Goal: Download file/media

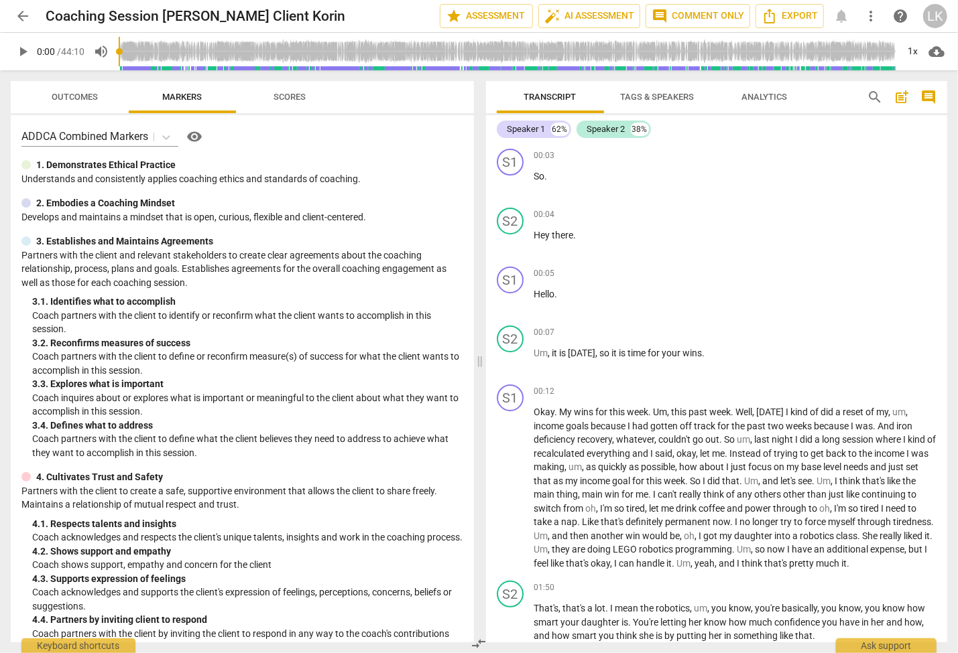
click at [935, 52] on span "cloud_download" at bounding box center [936, 52] width 16 height 16
click at [897, 158] on div at bounding box center [479, 326] width 958 height 653
click at [871, 17] on span "more_vert" at bounding box center [870, 16] width 16 height 16
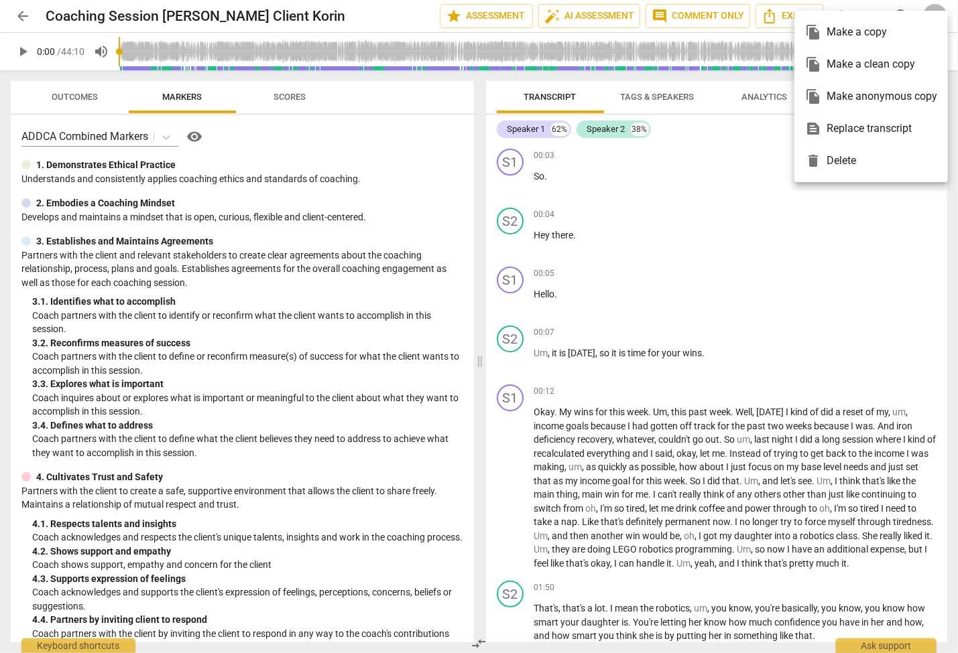
click at [742, 163] on div at bounding box center [479, 326] width 958 height 653
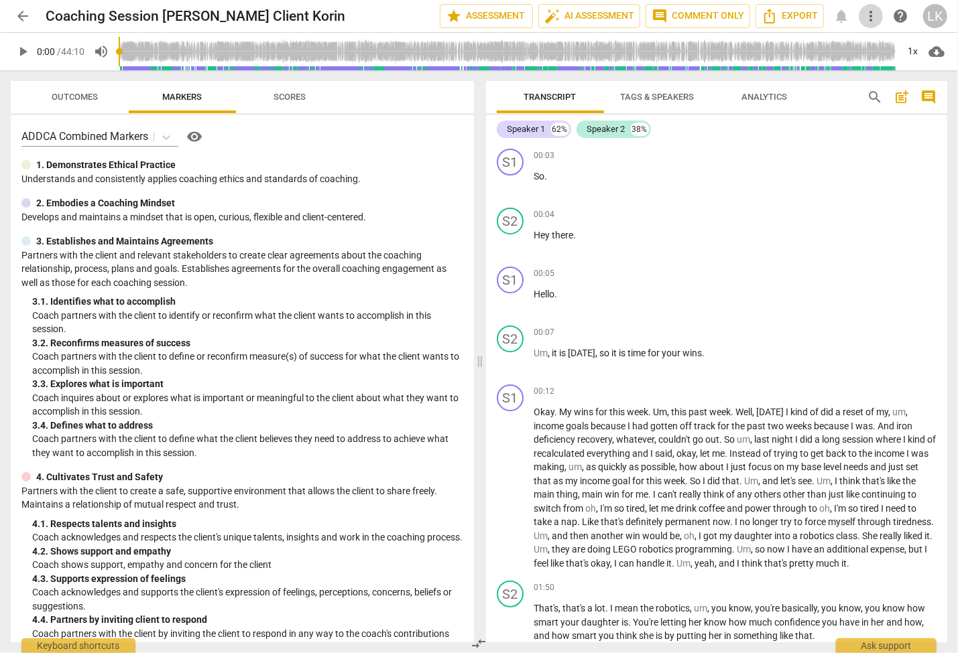
click at [870, 13] on span "more_vert" at bounding box center [870, 16] width 16 height 16
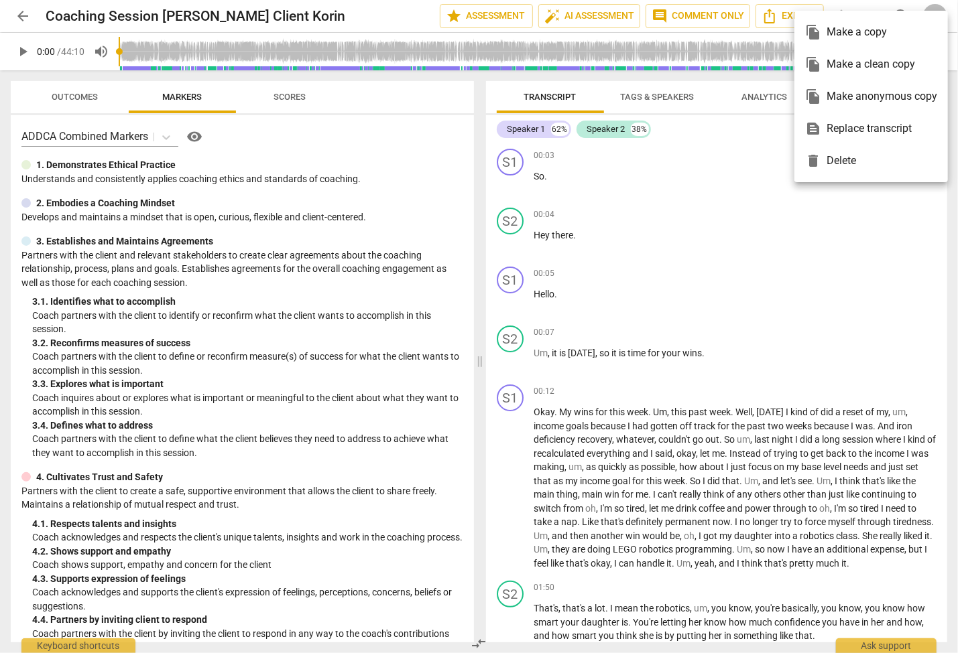
click at [742, 168] on div at bounding box center [479, 326] width 958 height 653
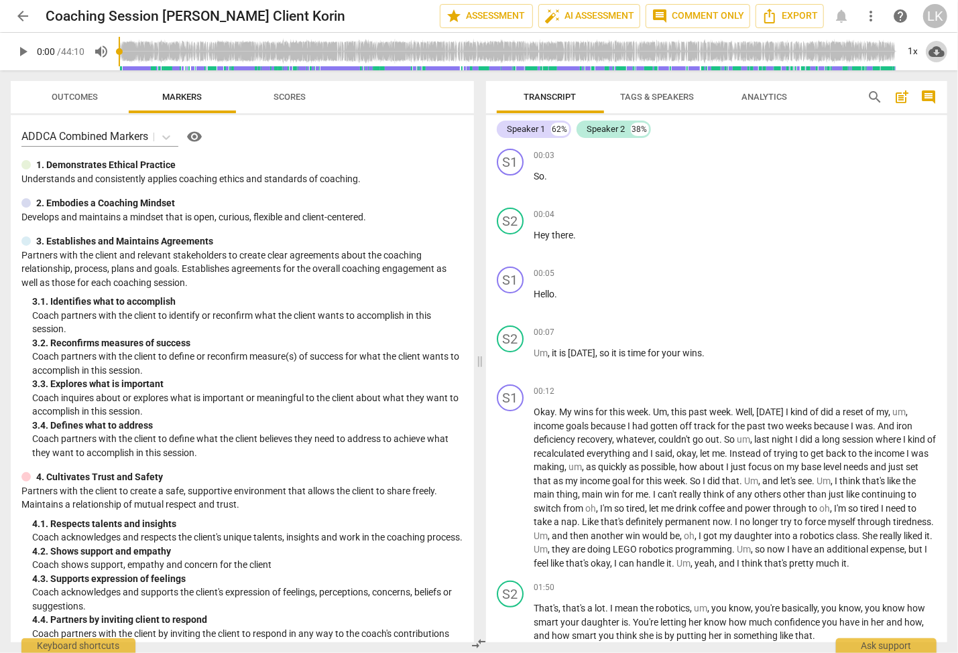
click at [936, 52] on span "cloud_download" at bounding box center [936, 52] width 16 height 16
click at [878, 134] on div at bounding box center [479, 326] width 958 height 653
click at [935, 15] on div "LK" at bounding box center [935, 16] width 24 height 24
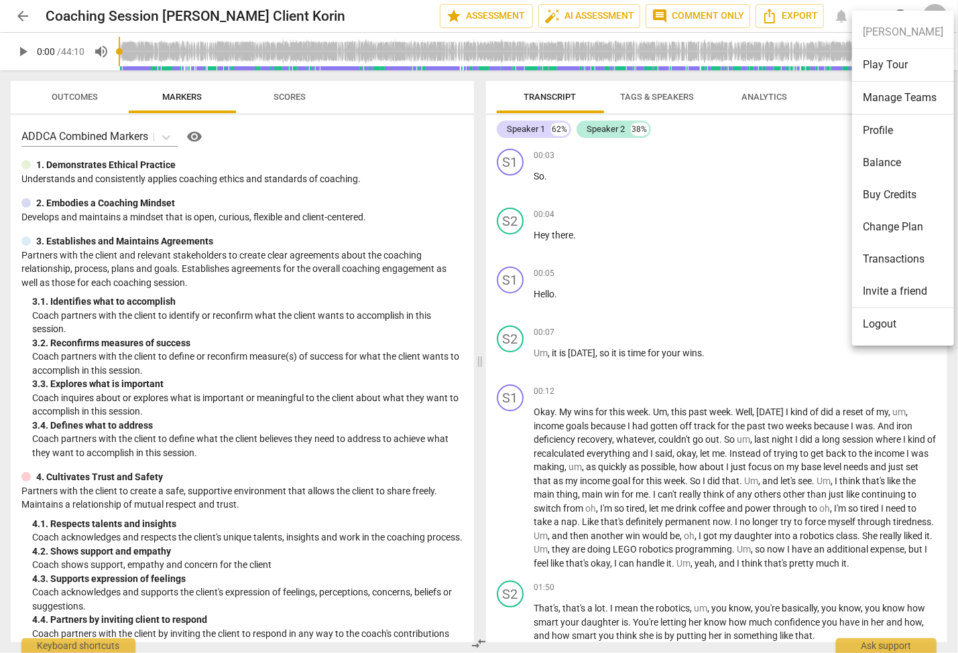
click at [769, 168] on div at bounding box center [479, 326] width 958 height 653
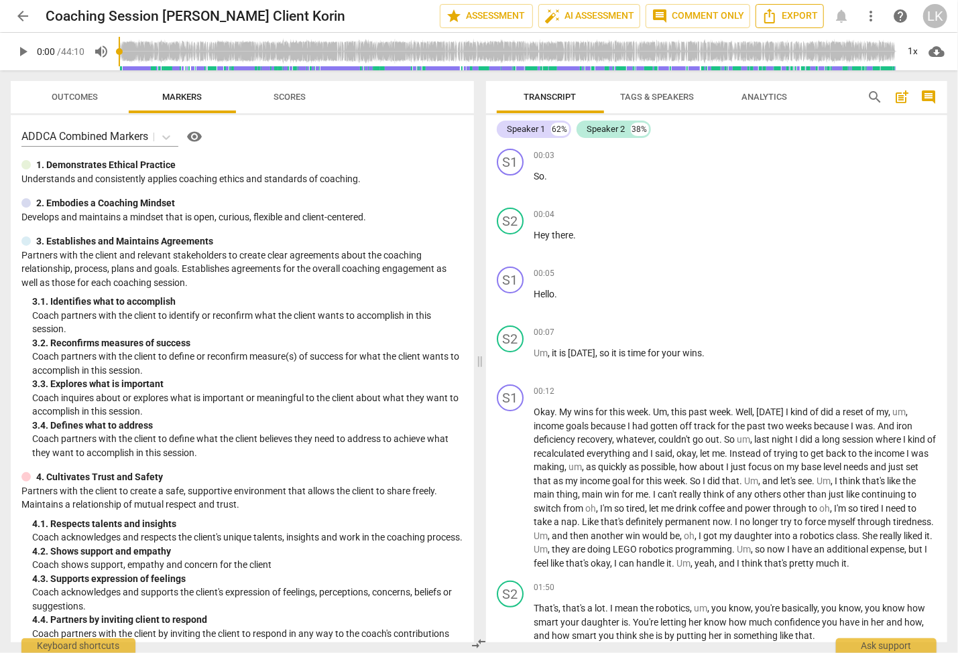
click at [775, 13] on icon "Export" at bounding box center [769, 16] width 16 height 16
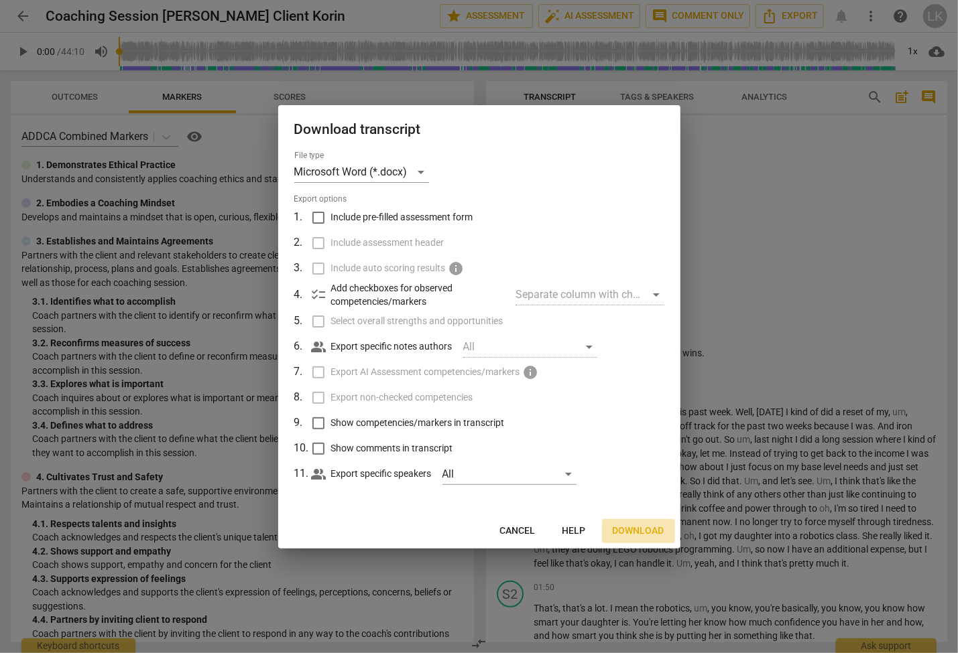
click at [615, 526] on span "Download" at bounding box center [638, 531] width 52 height 13
